Goal: Task Accomplishment & Management: Complete application form

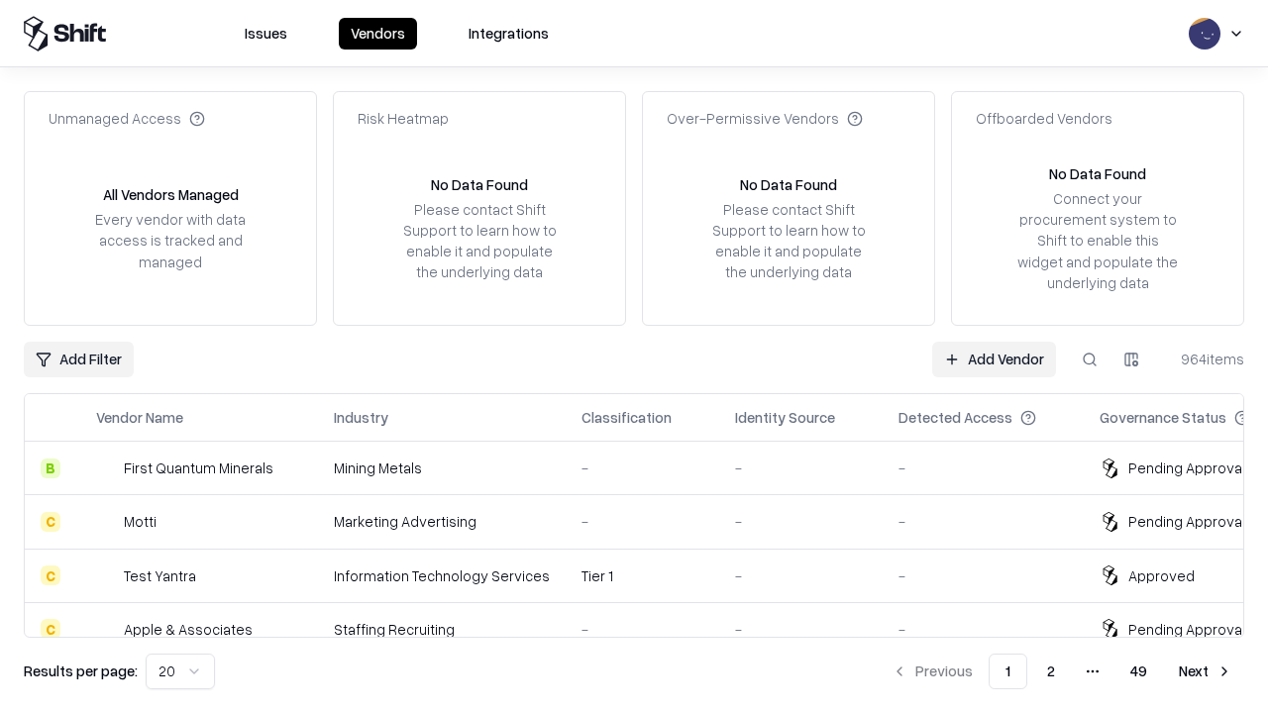
click at [993, 359] on link "Add Vendor" at bounding box center [994, 360] width 124 height 36
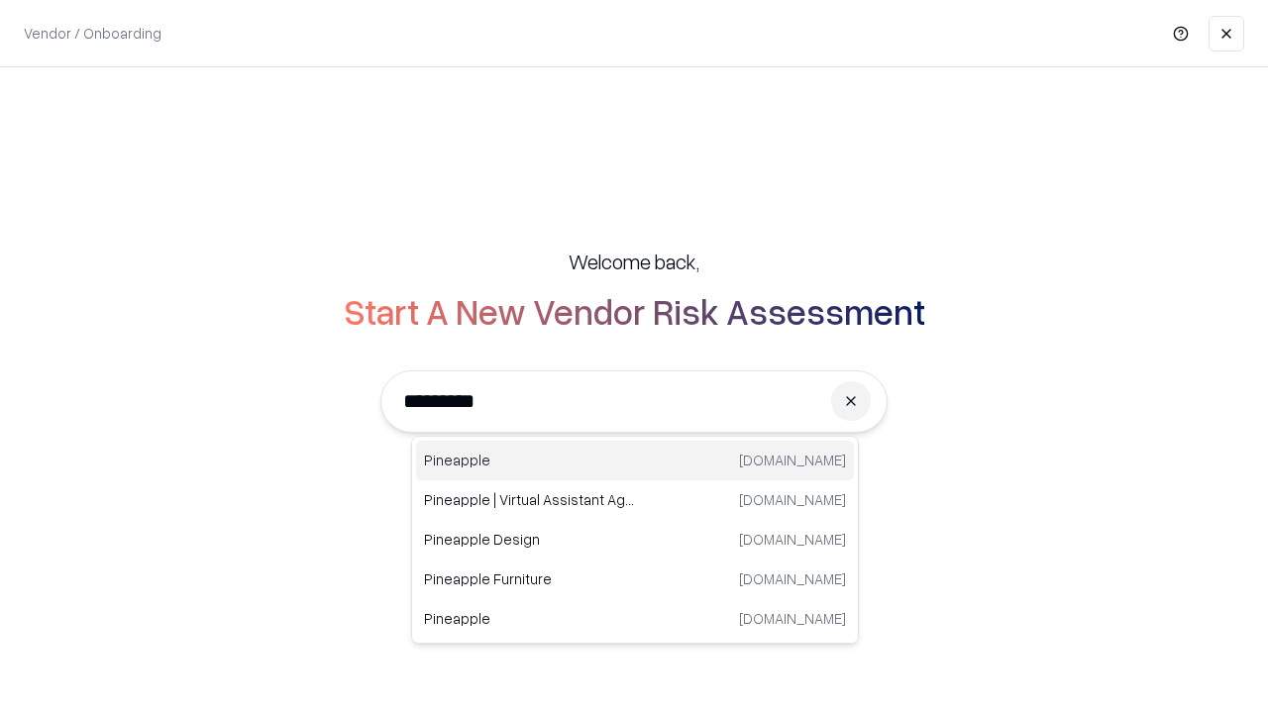
click at [635, 461] on div "Pineapple pineappleenergy.com" at bounding box center [635, 461] width 438 height 40
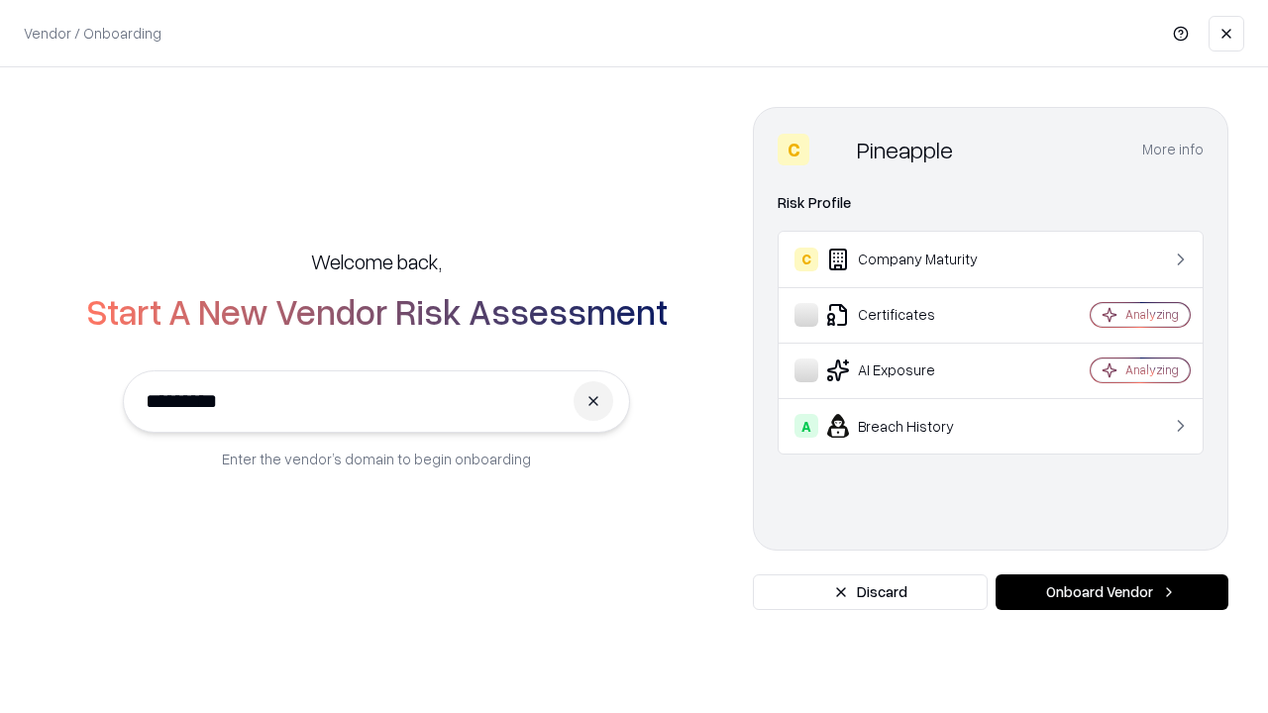
type input "*********"
click at [1111, 592] on button "Onboard Vendor" at bounding box center [1111, 592] width 233 height 36
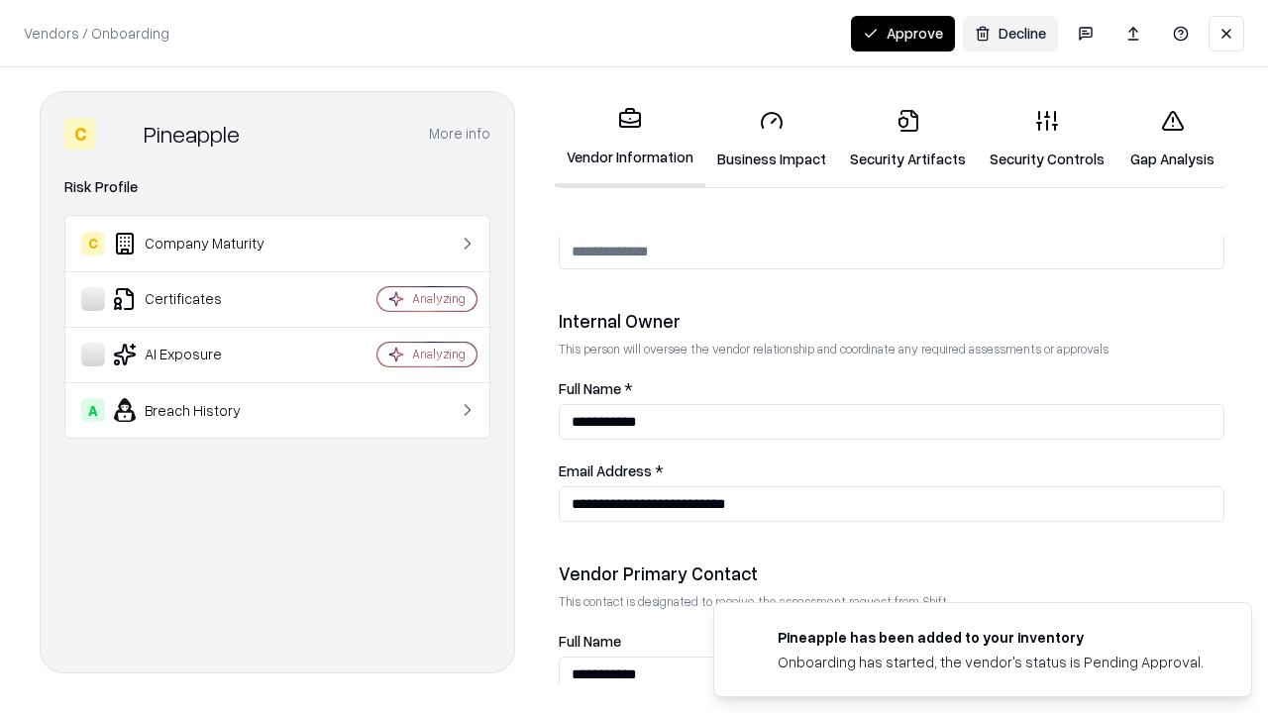
scroll to position [1026, 0]
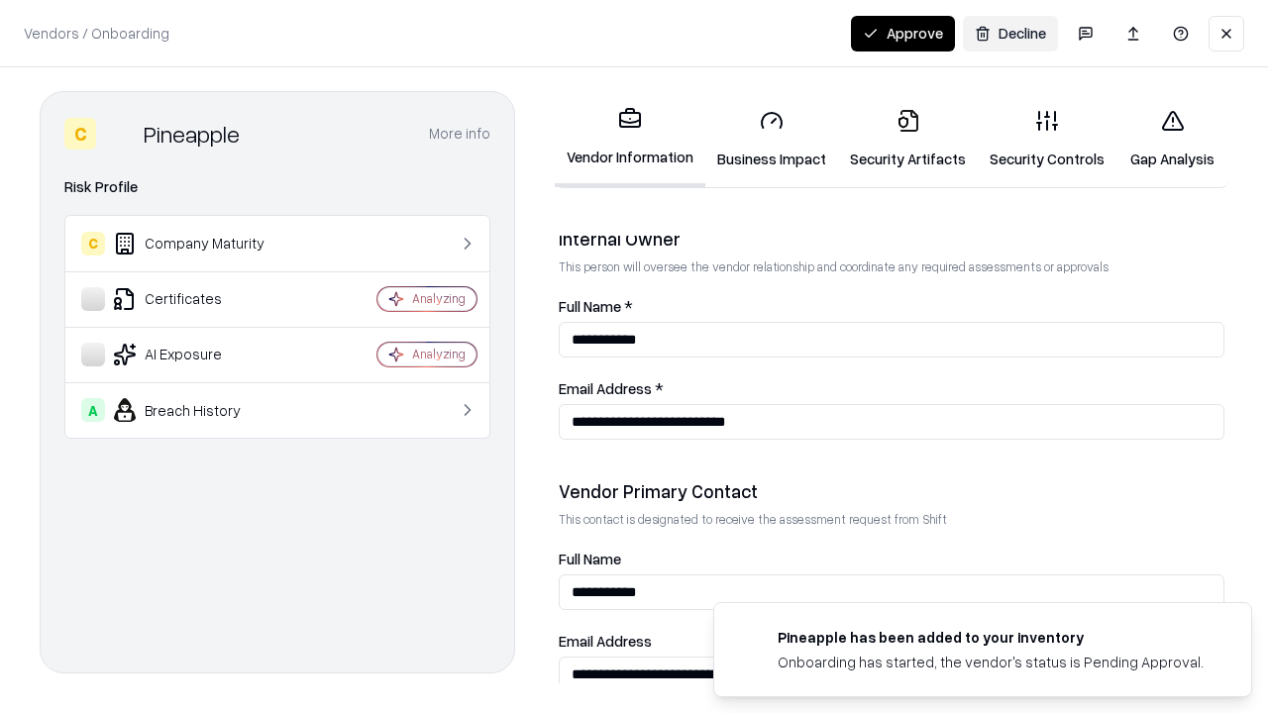
click at [772, 139] on link "Business Impact" at bounding box center [771, 139] width 133 height 92
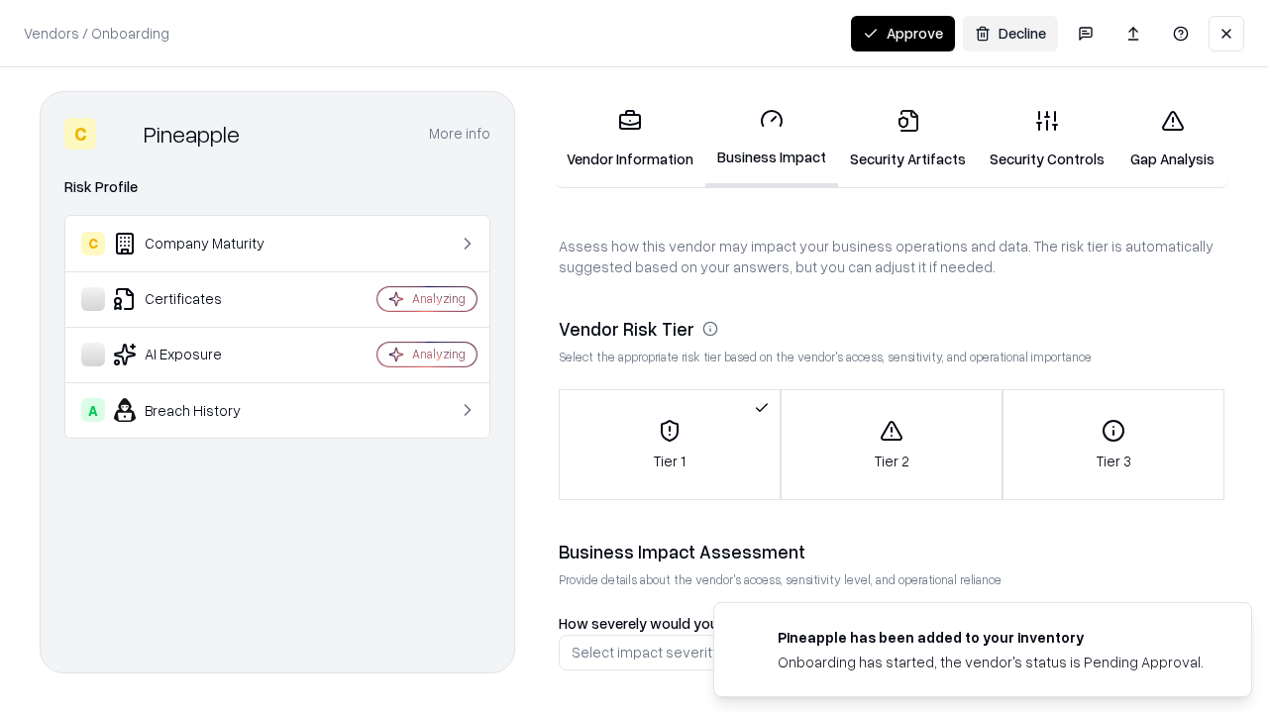
click at [907, 139] on link "Security Artifacts" at bounding box center [908, 139] width 140 height 92
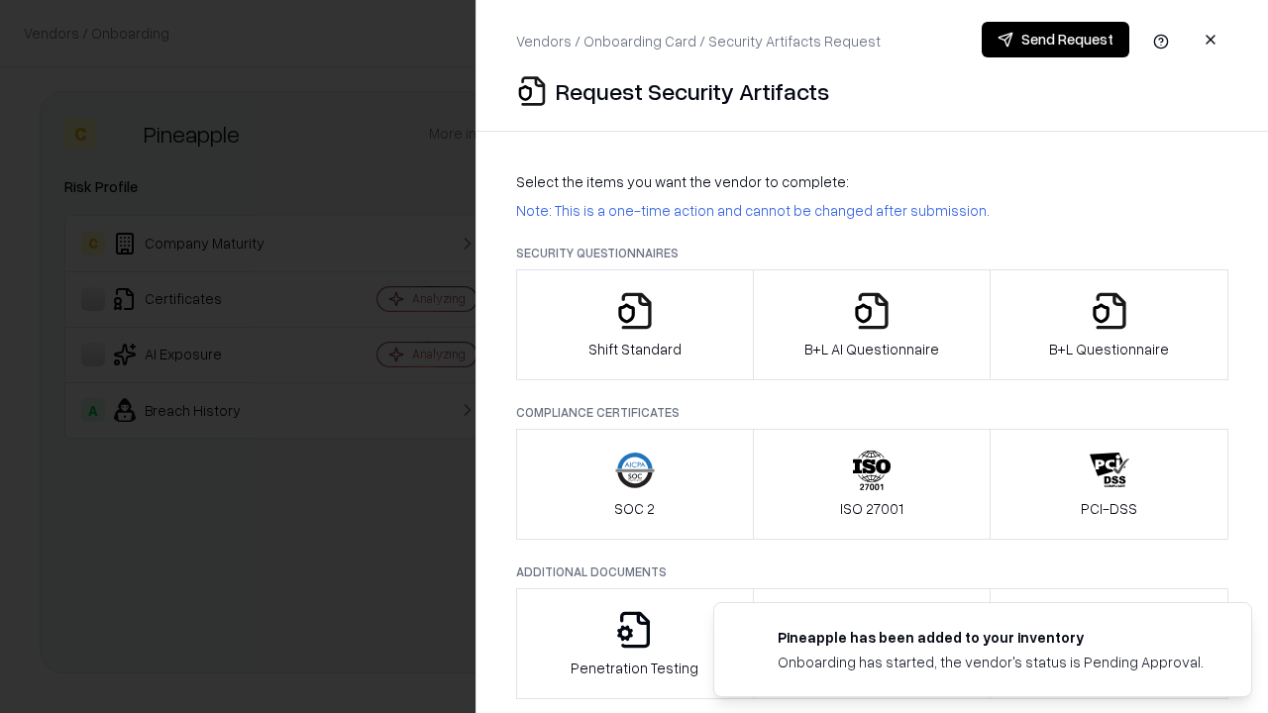
click at [634, 325] on icon "button" at bounding box center [635, 311] width 40 height 40
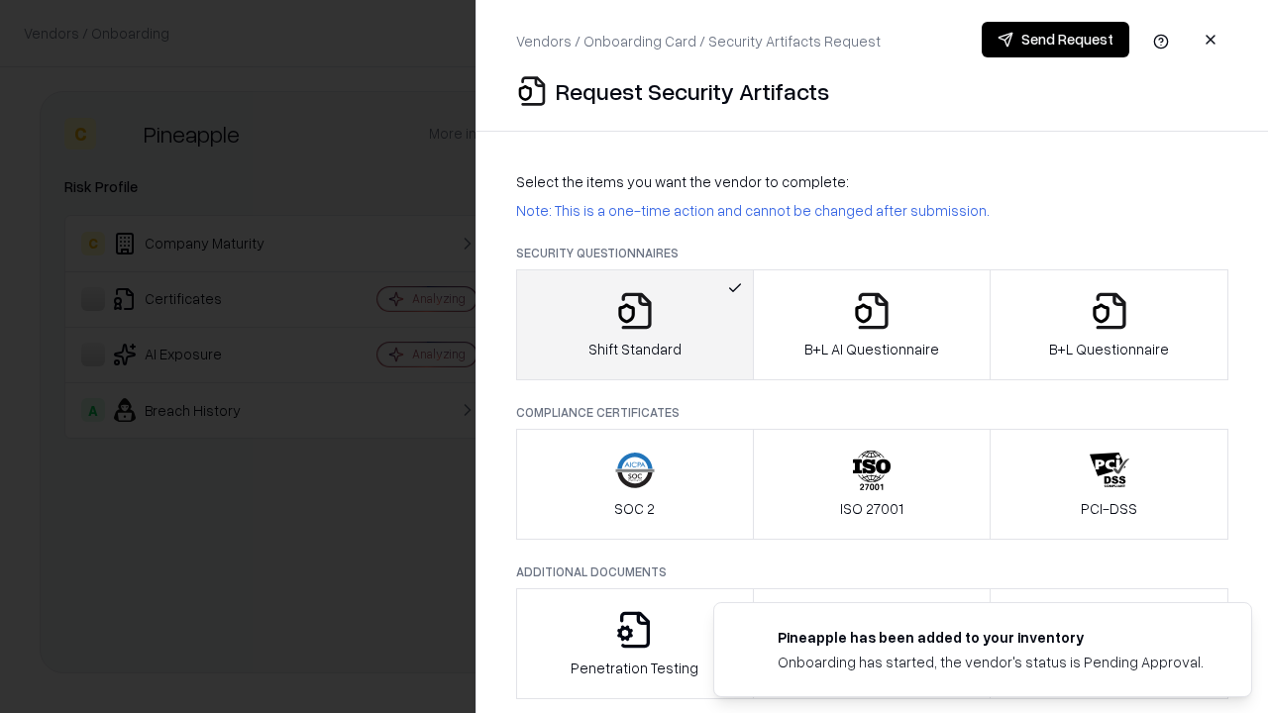
click at [1055, 40] on button "Send Request" at bounding box center [1056, 40] width 148 height 36
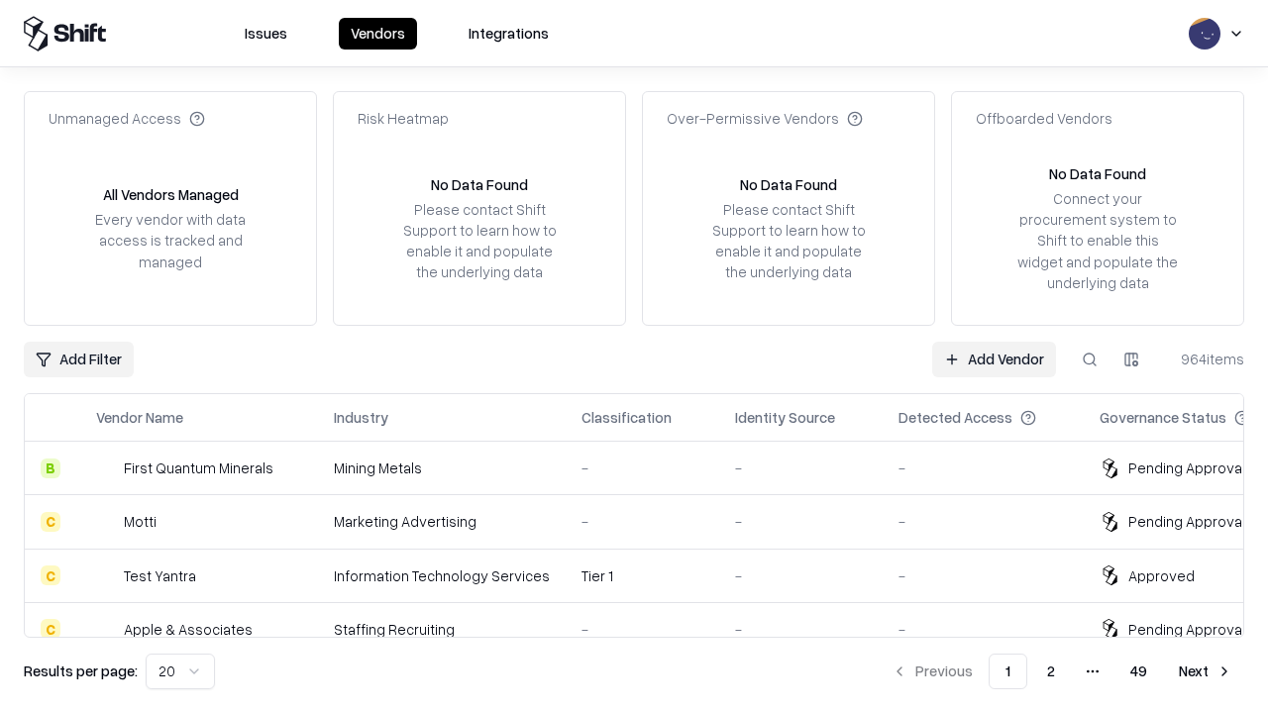
click at [1090, 359] on button at bounding box center [1090, 360] width 36 height 36
type input "*********"
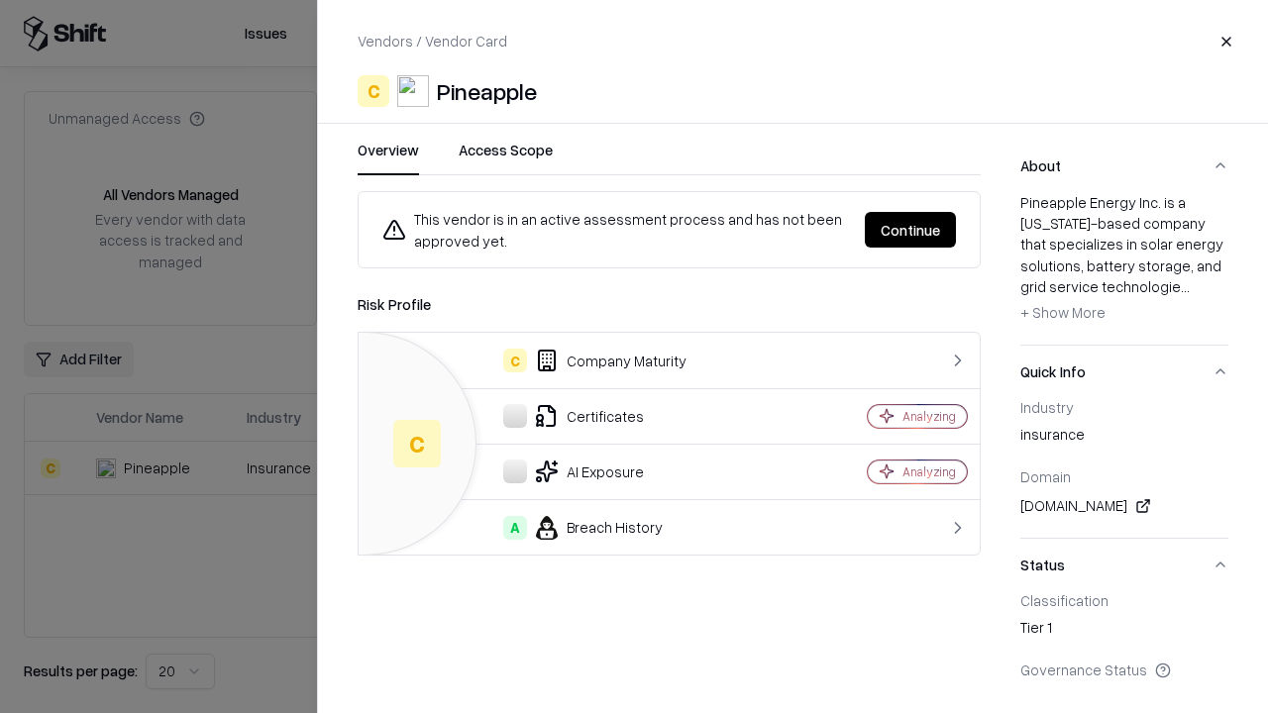
click at [910, 230] on button "Continue" at bounding box center [910, 230] width 91 height 36
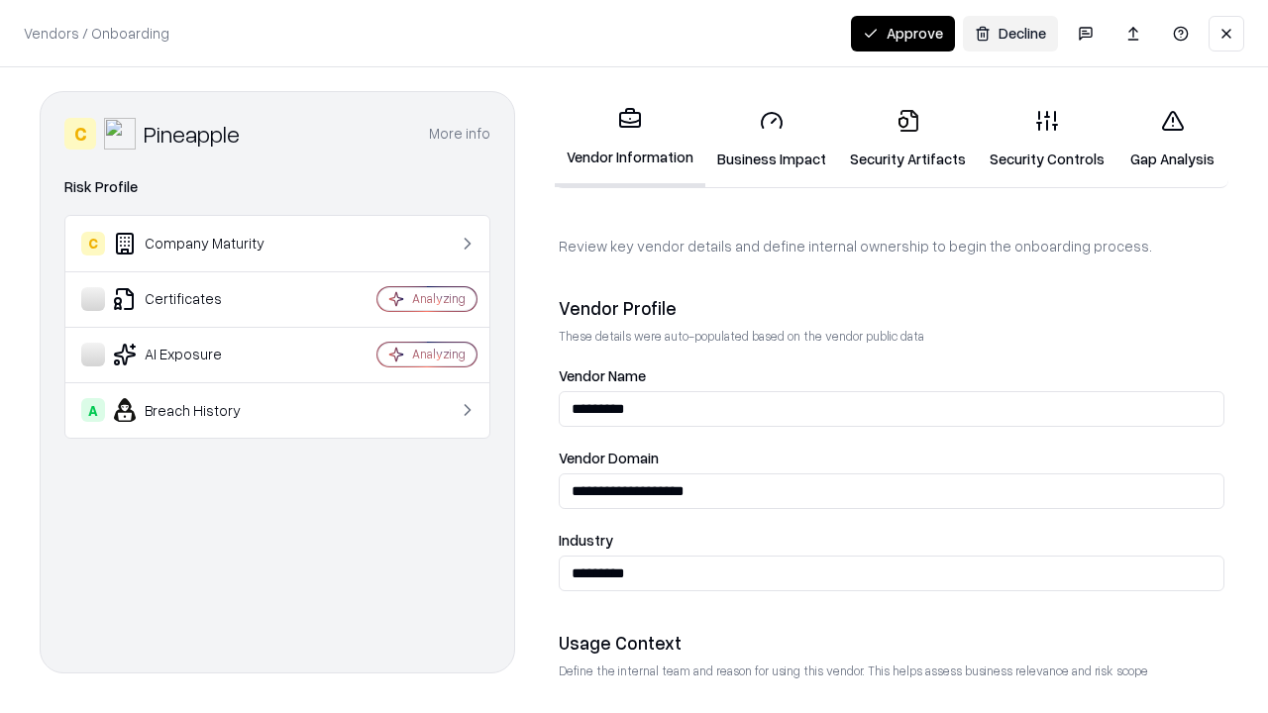
click at [907, 139] on link "Security Artifacts" at bounding box center [908, 139] width 140 height 92
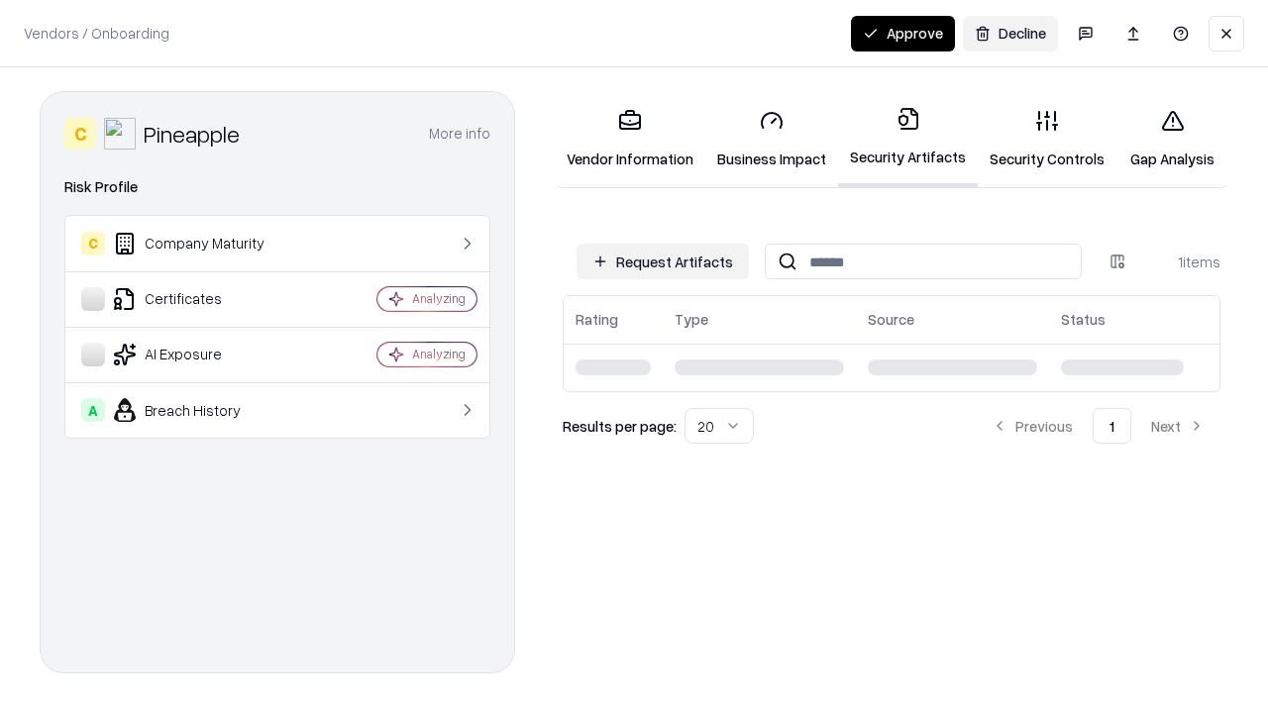
click at [1047, 139] on link "Security Controls" at bounding box center [1047, 139] width 139 height 92
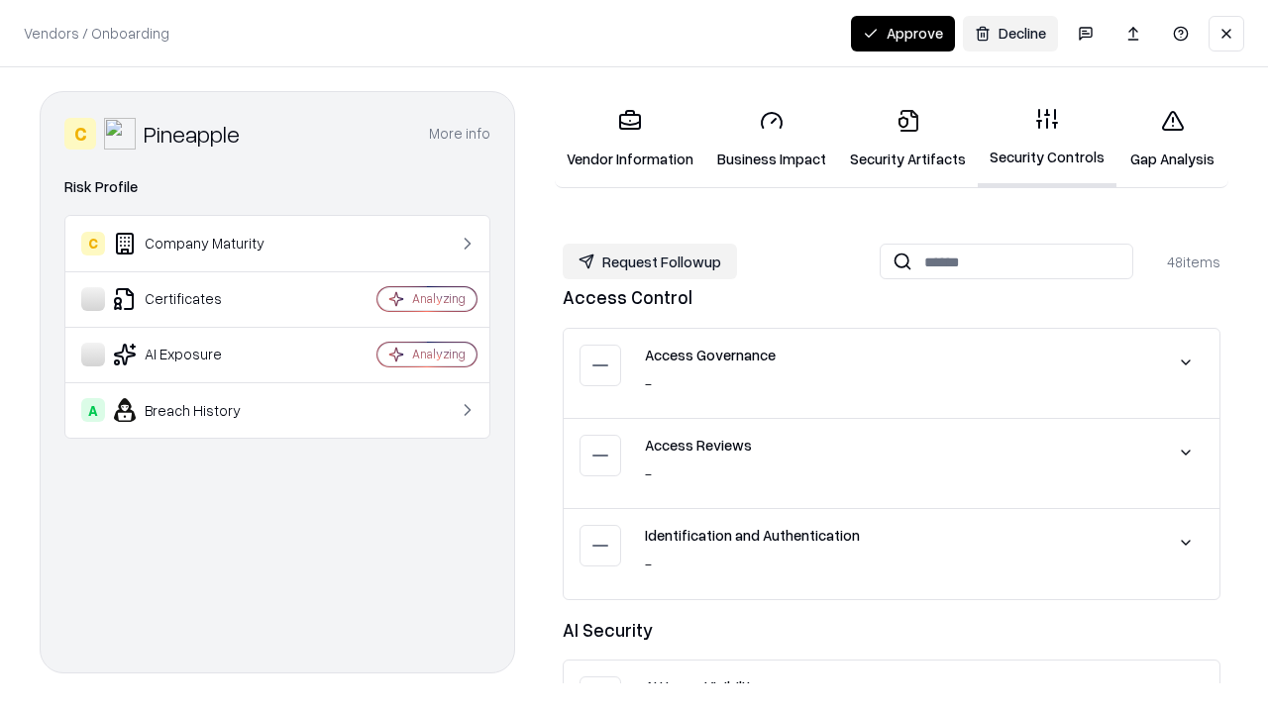
click at [650, 261] on button "Request Followup" at bounding box center [650, 262] width 174 height 36
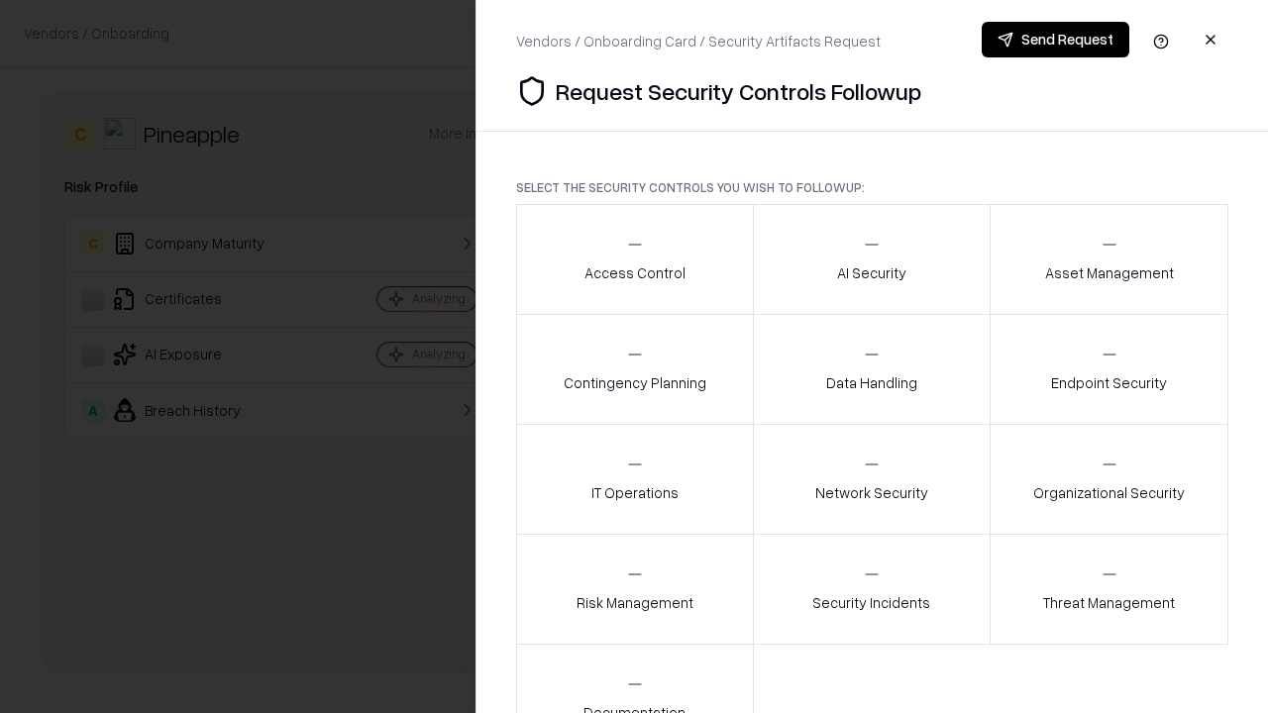
click at [634, 260] on div "Access Control" at bounding box center [634, 259] width 101 height 49
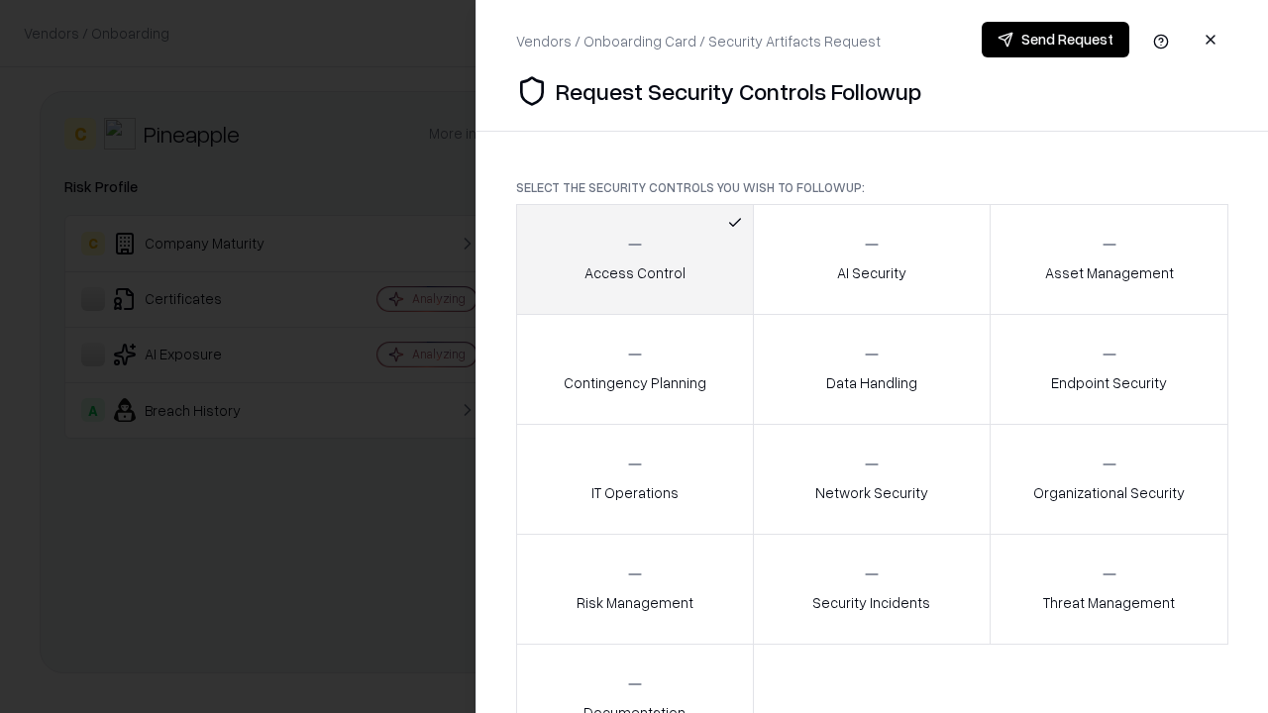
click at [1055, 40] on button "Send Request" at bounding box center [1056, 40] width 148 height 36
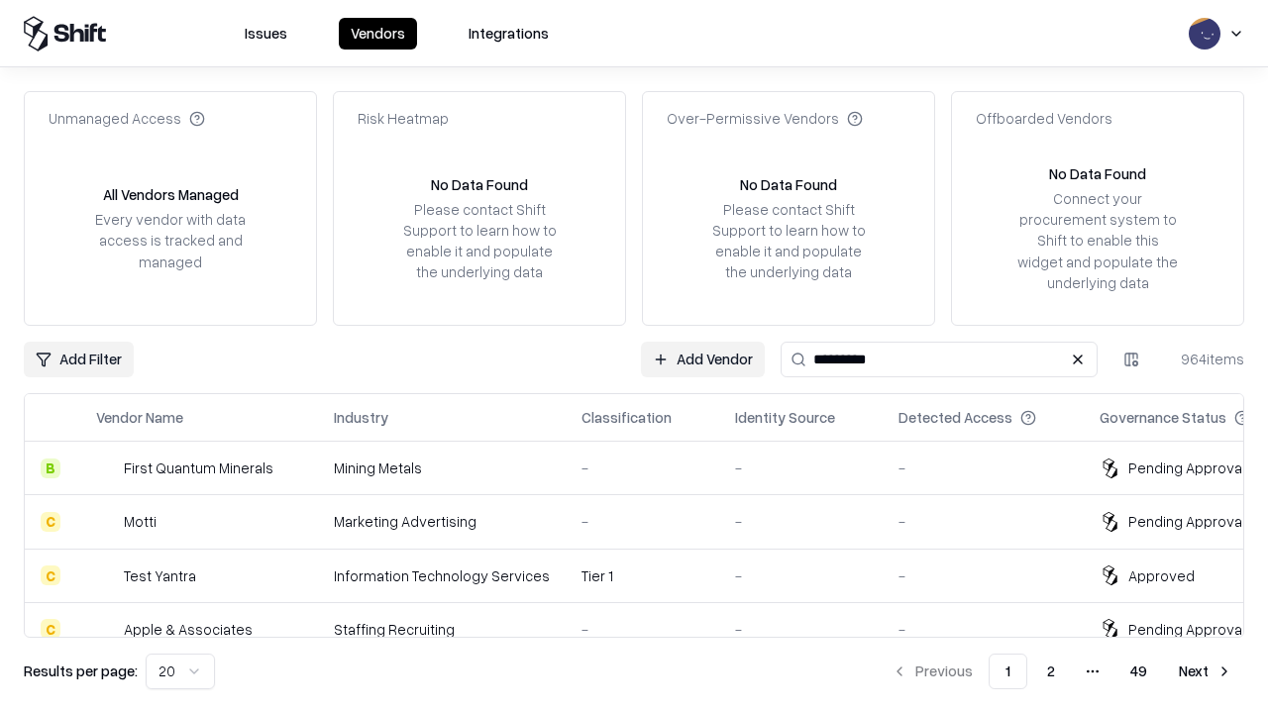
type input "*********"
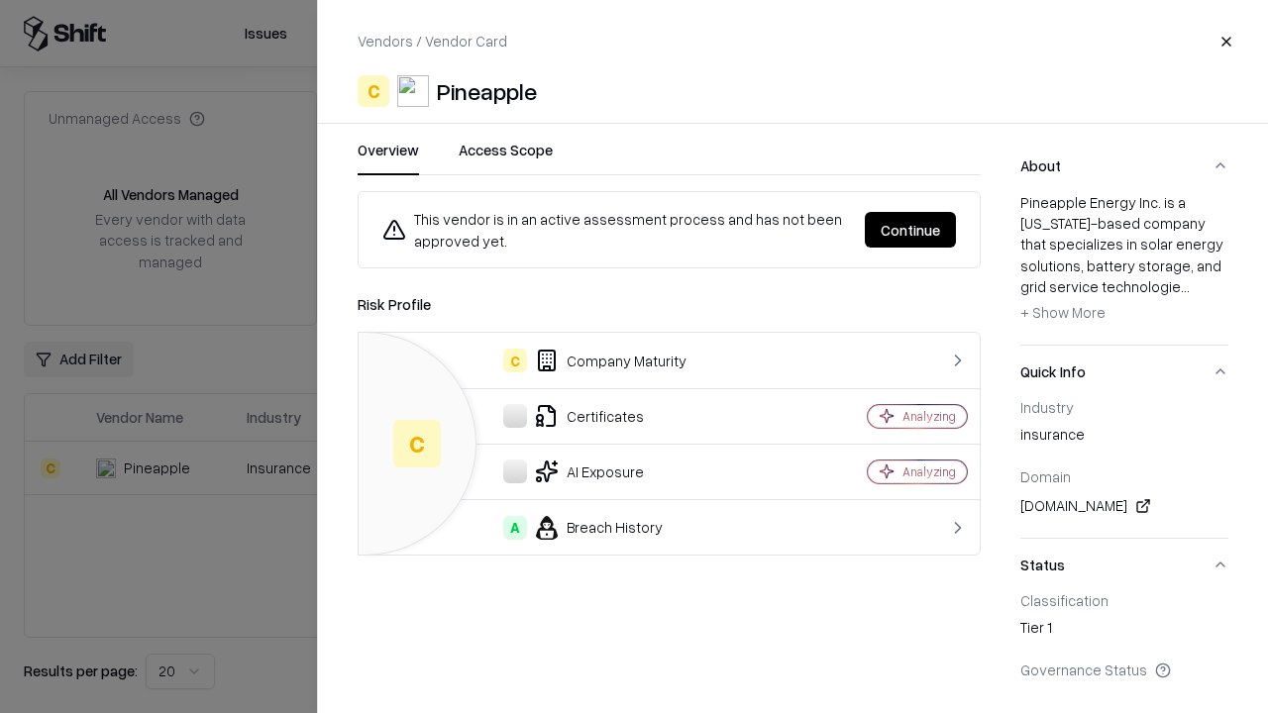
click at [910, 230] on button "Continue" at bounding box center [910, 230] width 91 height 36
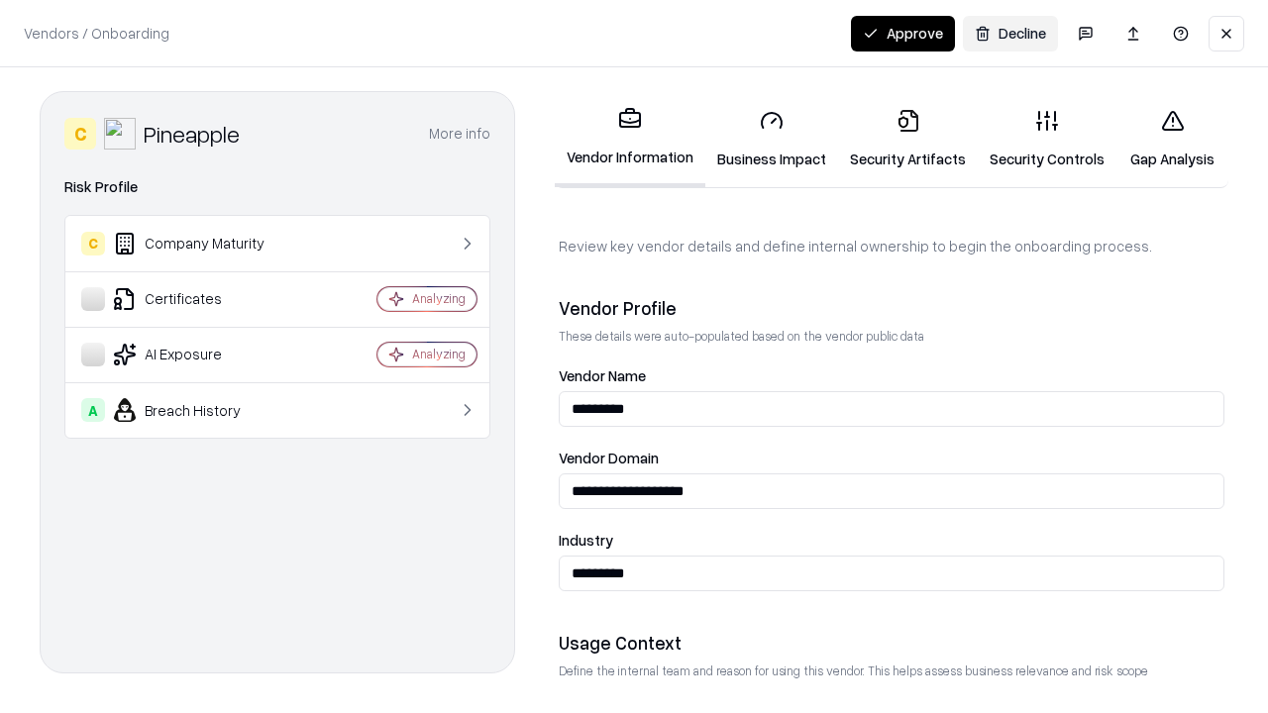
click at [902, 33] on button "Approve" at bounding box center [903, 34] width 104 height 36
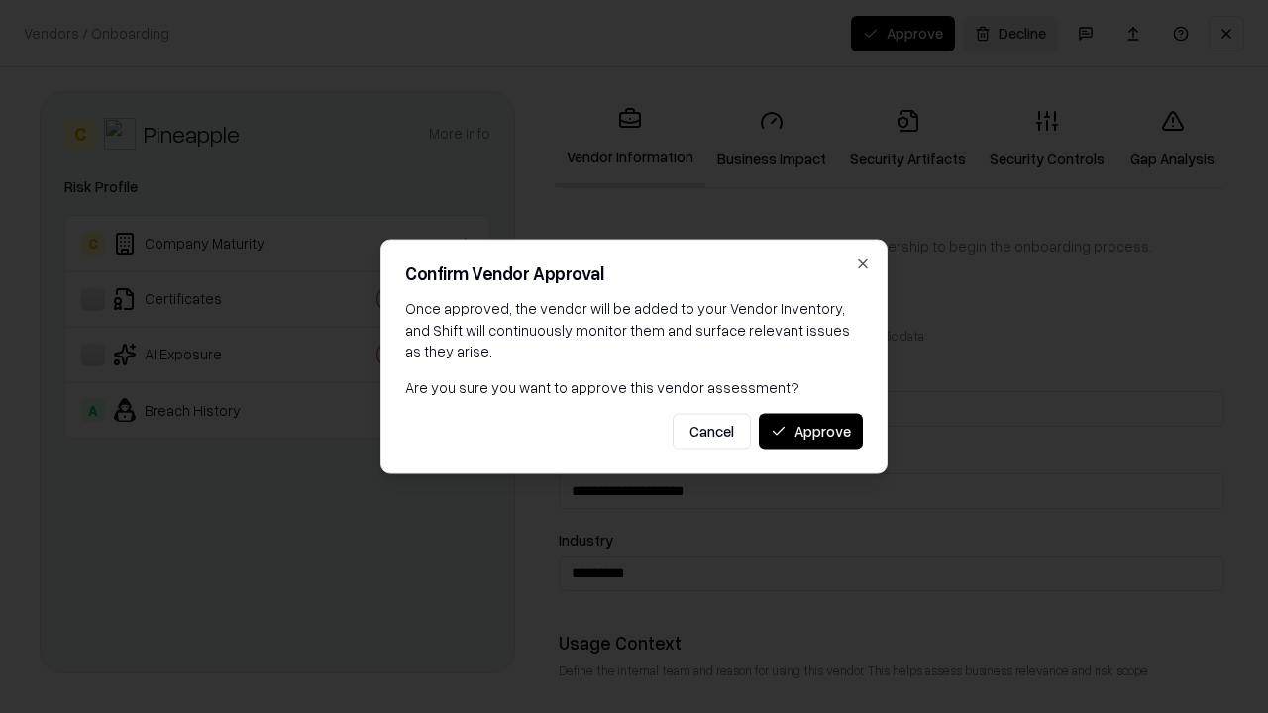
click at [810, 431] on button "Approve" at bounding box center [811, 431] width 104 height 36
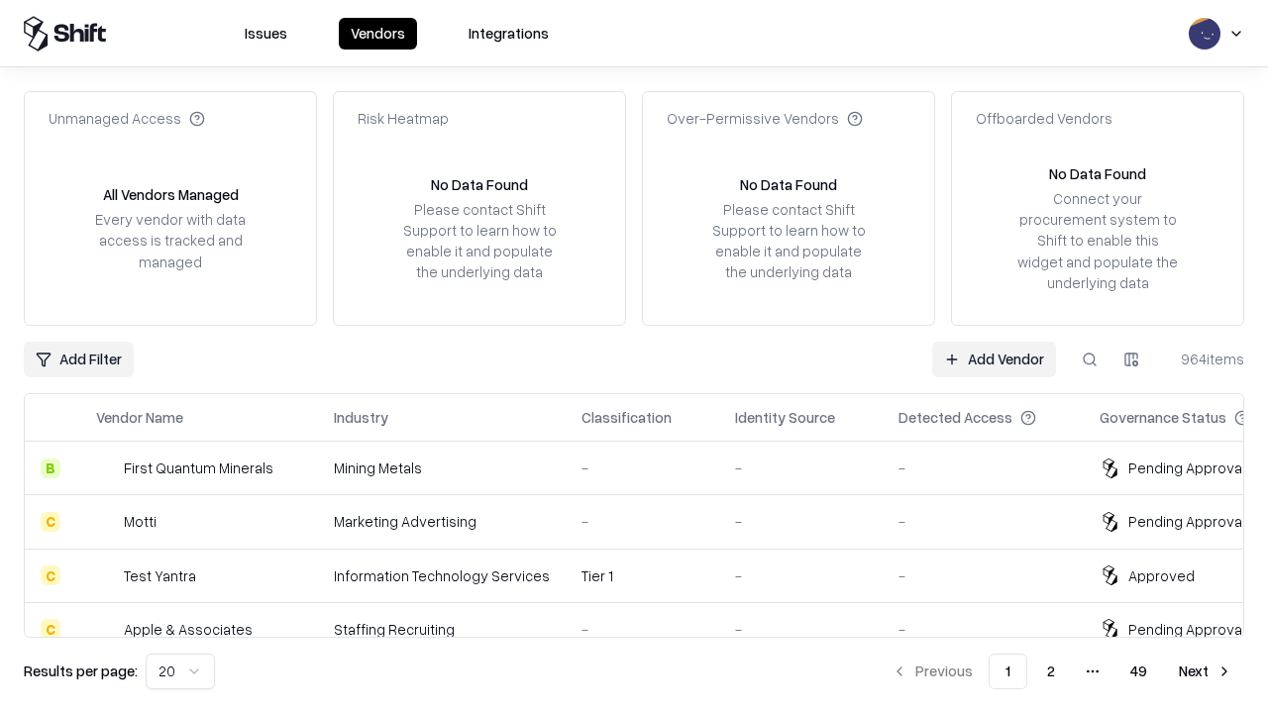
type input "*********"
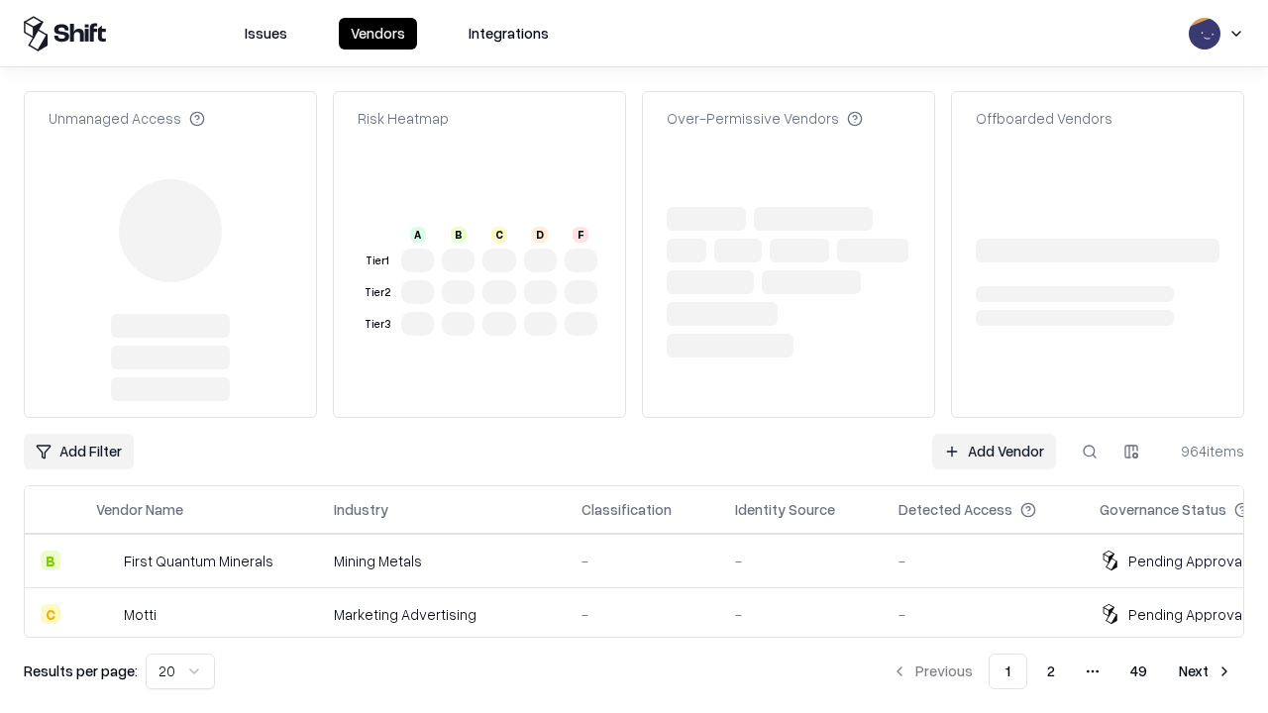
click at [993, 434] on link "Add Vendor" at bounding box center [994, 452] width 124 height 36
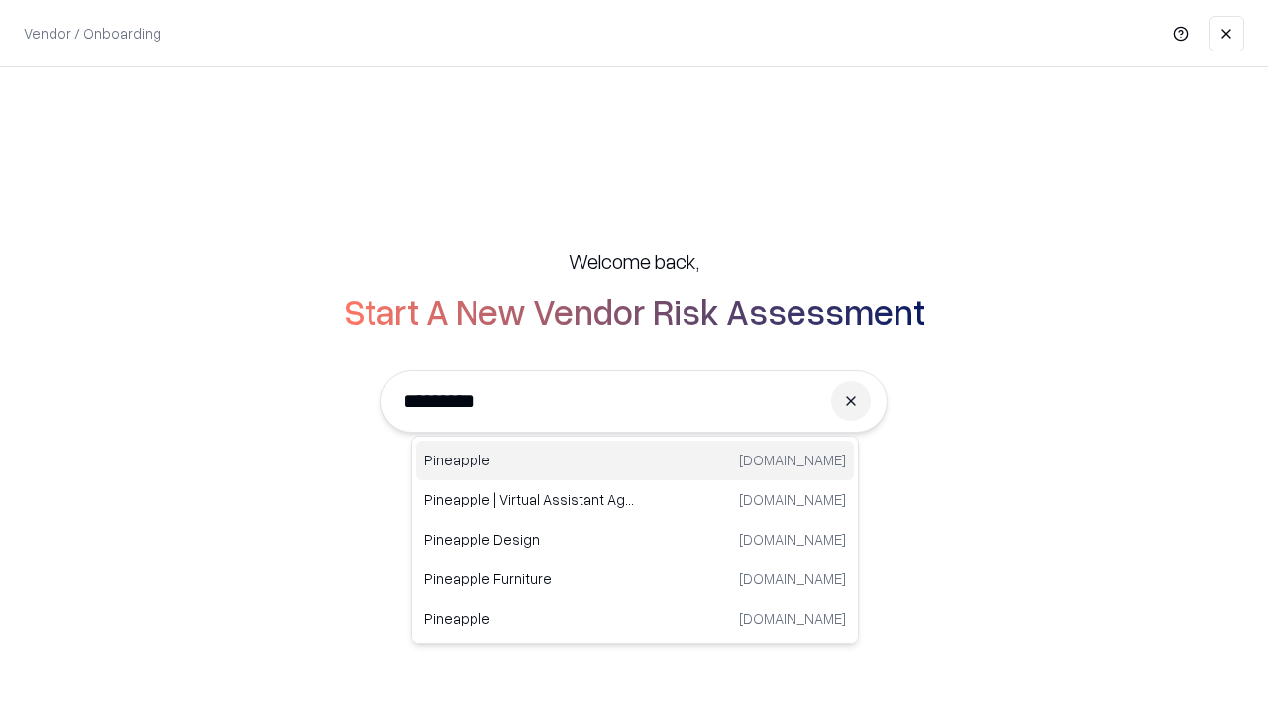
click at [635, 461] on div "Pineapple pineappleenergy.com" at bounding box center [635, 461] width 438 height 40
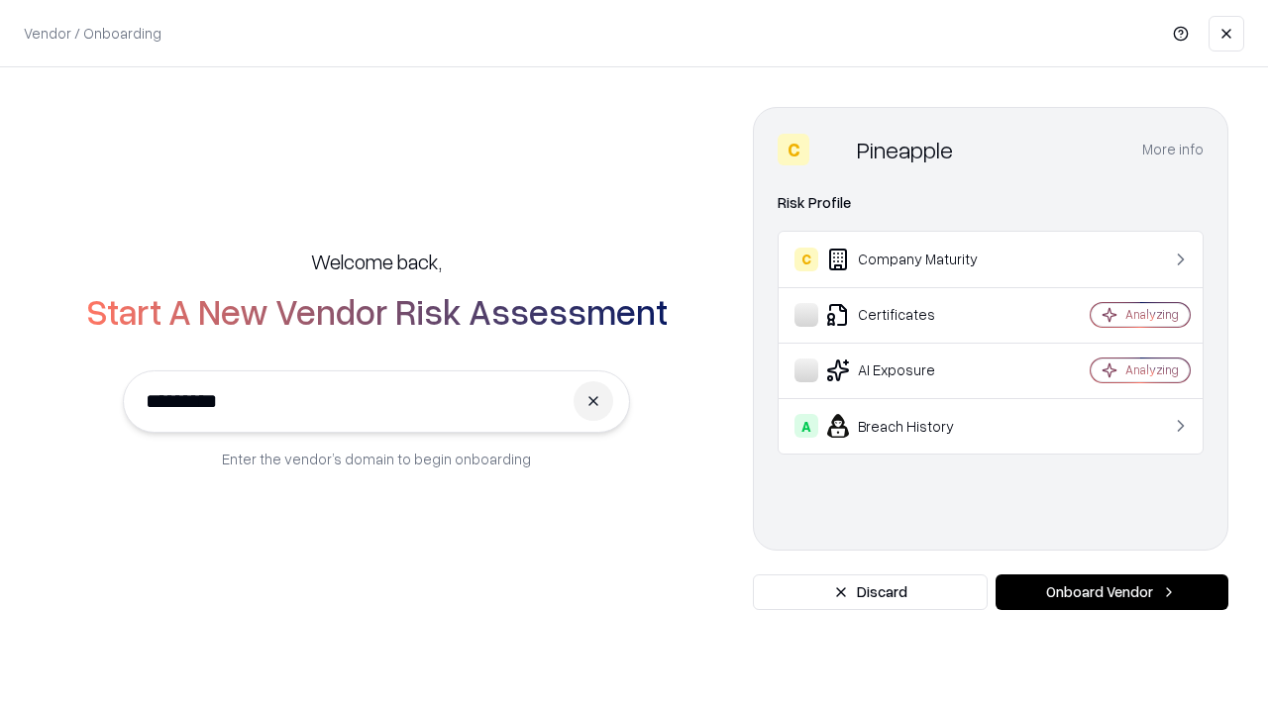
type input "*********"
click at [1111, 592] on button "Onboard Vendor" at bounding box center [1111, 592] width 233 height 36
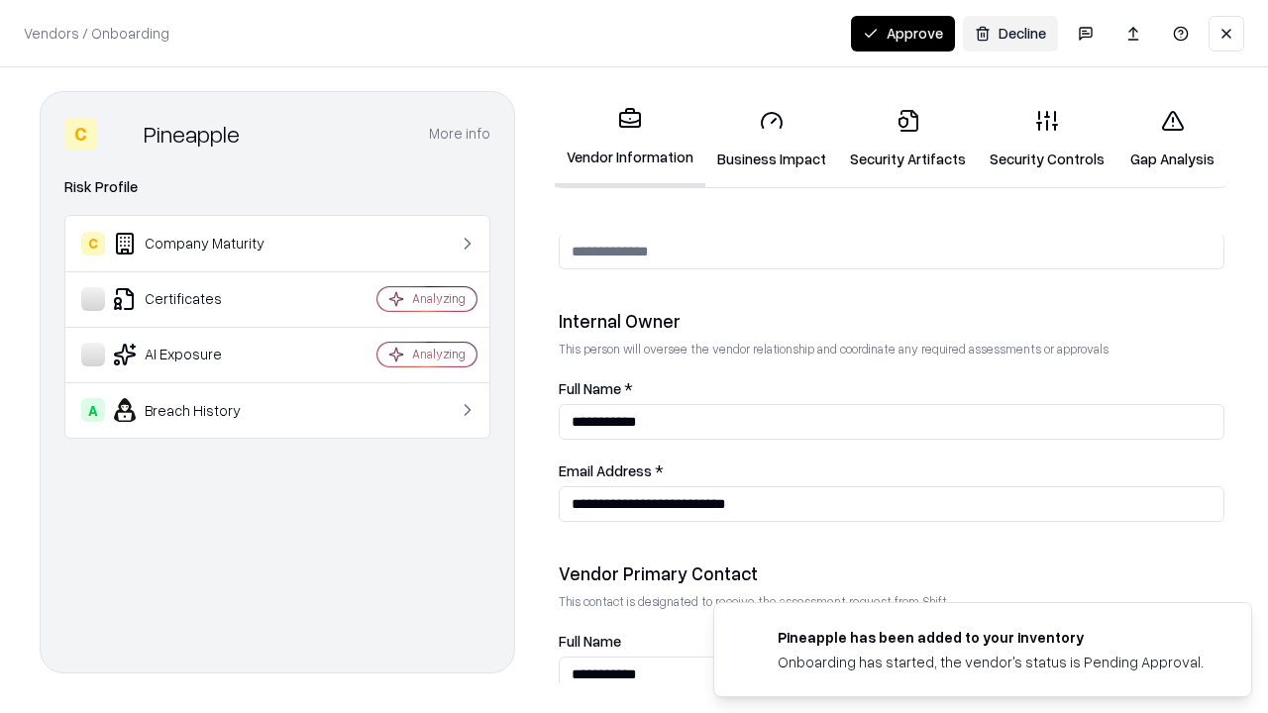
scroll to position [1026, 0]
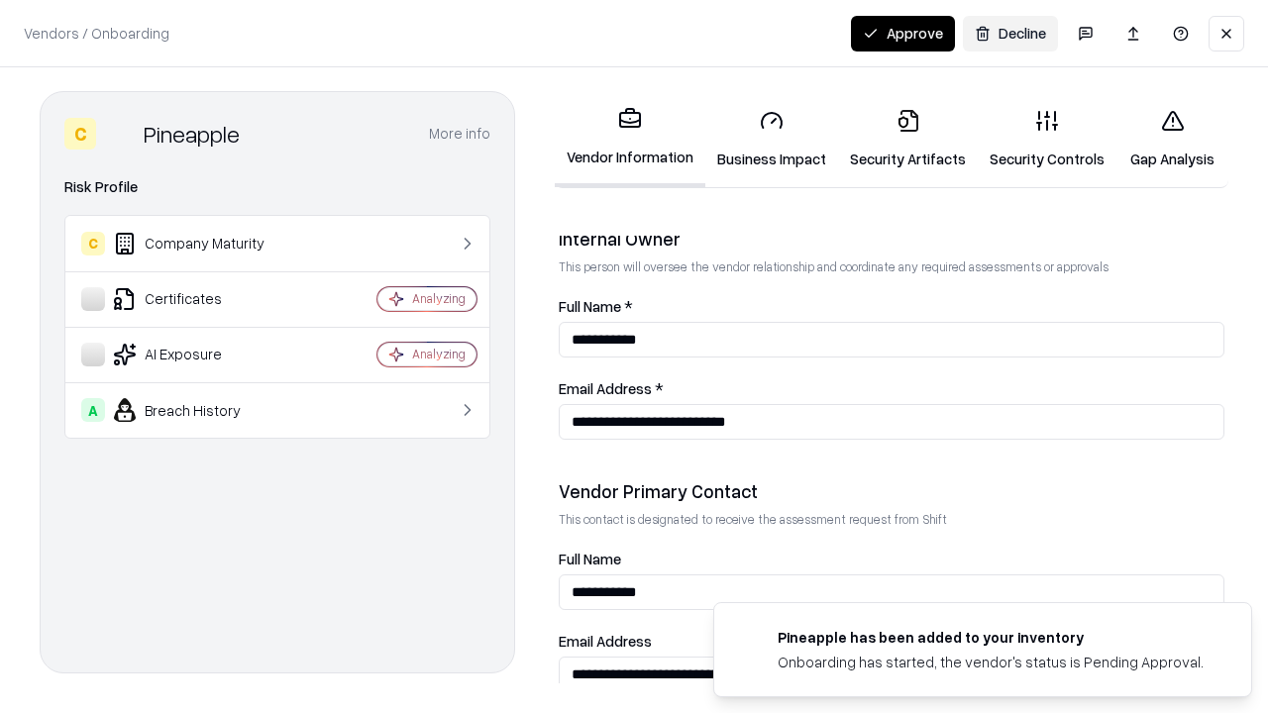
click at [902, 33] on button "Approve" at bounding box center [903, 34] width 104 height 36
